Goal: Task Accomplishment & Management: Manage account settings

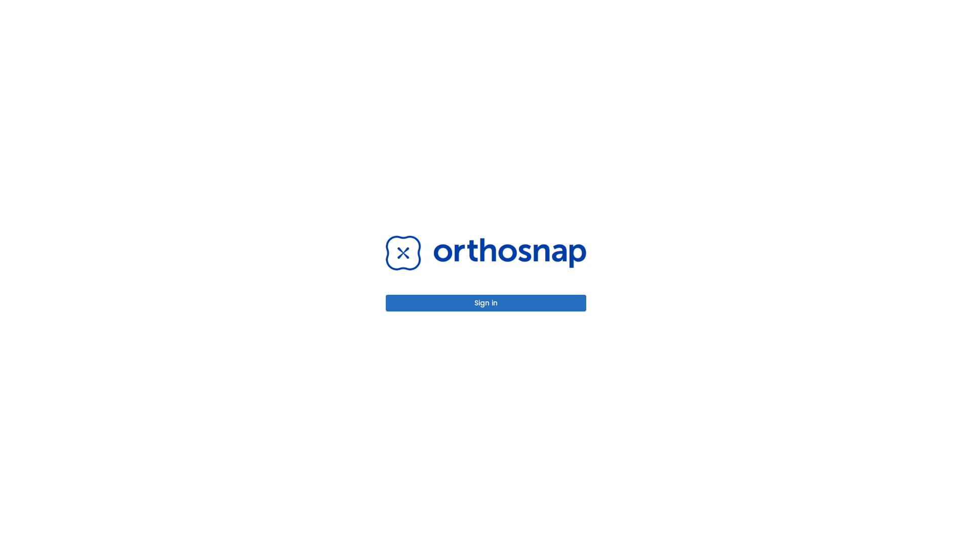
click at [486, 303] on button "Sign in" at bounding box center [486, 303] width 201 height 17
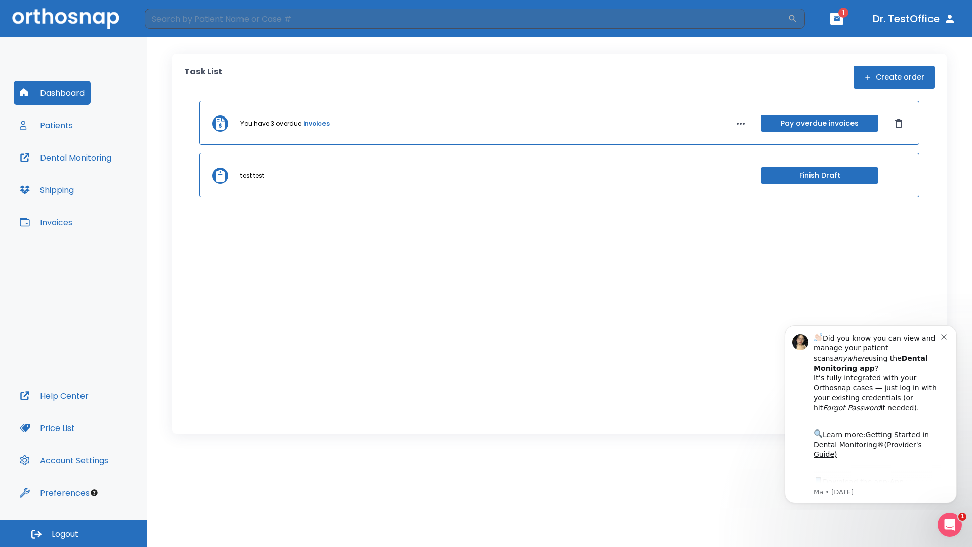
click at [73, 533] on span "Logout" at bounding box center [65, 534] width 27 height 11
